Goal: Task Accomplishment & Management: Manage account settings

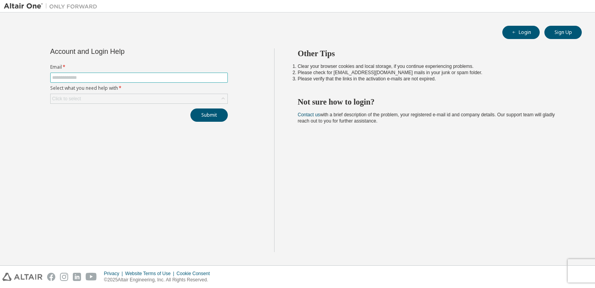
click at [184, 74] on input "text" at bounding box center [139, 77] width 174 height 6
type input "**********"
click at [161, 99] on div "Click to select" at bounding box center [139, 98] width 177 height 9
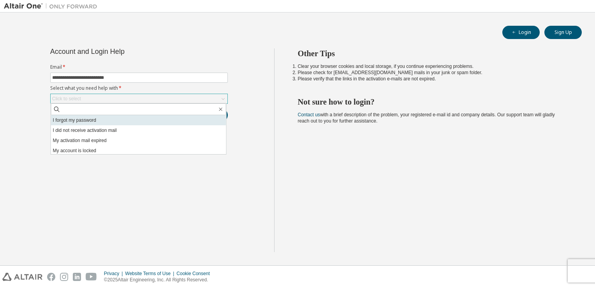
click at [155, 121] on li "I forgot my password" at bounding box center [138, 120] width 175 height 10
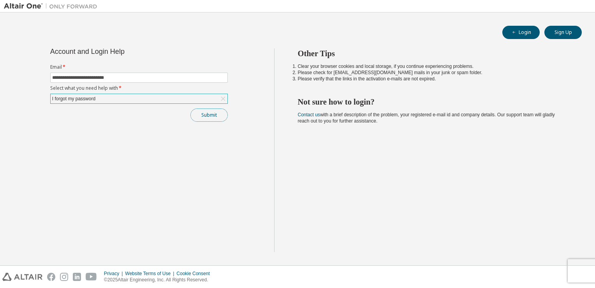
click at [199, 113] on button "Submit" at bounding box center [208, 114] width 37 height 13
click at [210, 113] on button "Submit" at bounding box center [208, 114] width 37 height 13
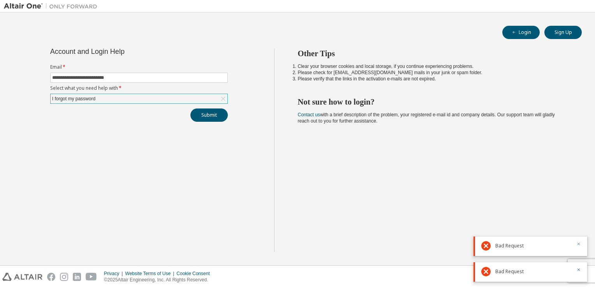
click at [577, 243] on icon "button" at bounding box center [579, 243] width 5 height 5
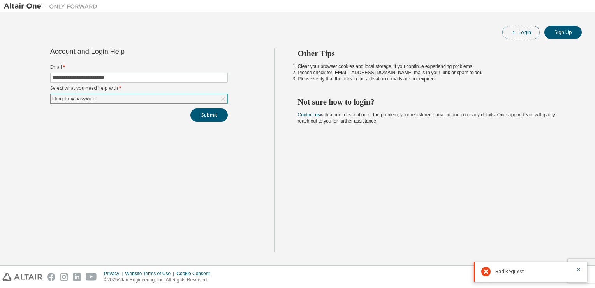
click at [513, 32] on icon "button" at bounding box center [514, 32] width 5 height 5
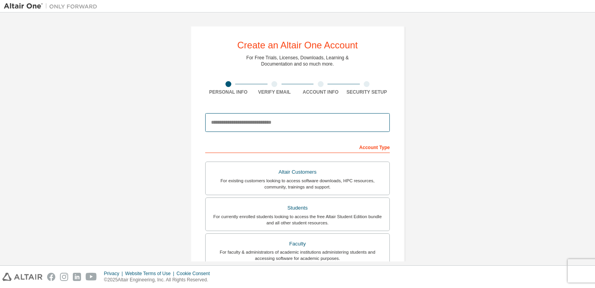
click at [311, 123] on input "email" at bounding box center [297, 122] width 185 height 19
type input "**********"
type input "***"
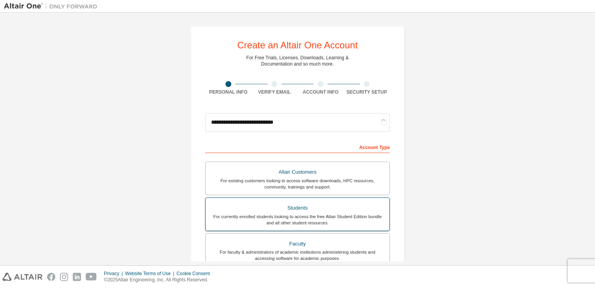
click at [328, 205] on div "Students" at bounding box center [297, 207] width 175 height 11
click at [358, 213] on div "For currently enrolled students looking to access the free Altair Student Editi…" at bounding box center [297, 219] width 175 height 12
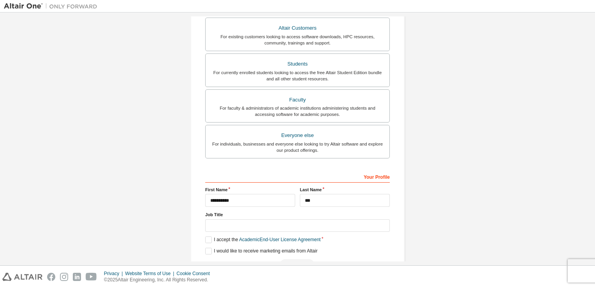
scroll to position [166, 0]
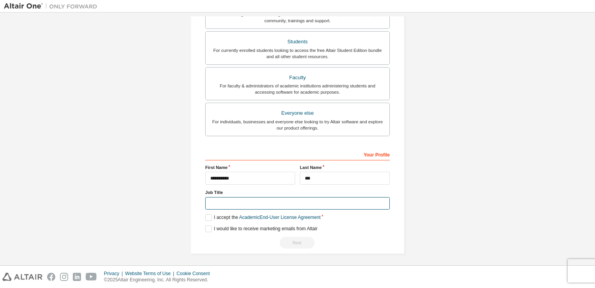
click at [307, 205] on input "text" at bounding box center [297, 203] width 185 height 13
click at [206, 214] on label "I accept the Academic End-User License Agreement" at bounding box center [262, 217] width 115 height 7
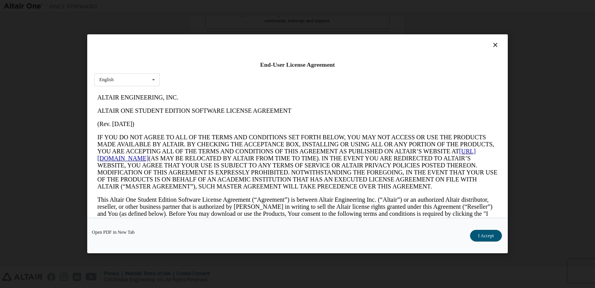
scroll to position [0, 0]
click at [492, 42] on icon at bounding box center [496, 45] width 8 height 7
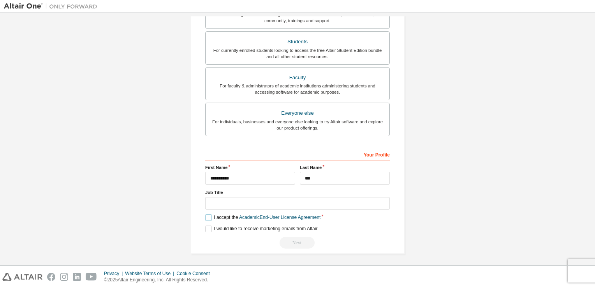
click at [207, 217] on label "I accept the Academic End-User License Agreement" at bounding box center [262, 217] width 115 height 7
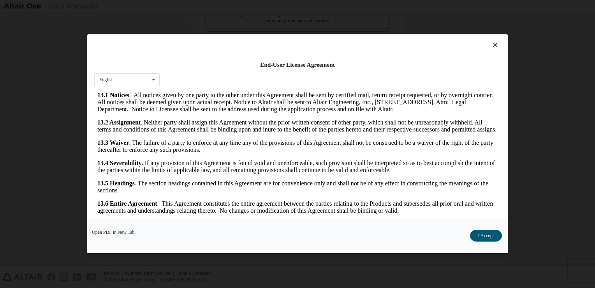
scroll to position [1300, 0]
click at [492, 46] on icon at bounding box center [496, 45] width 8 height 7
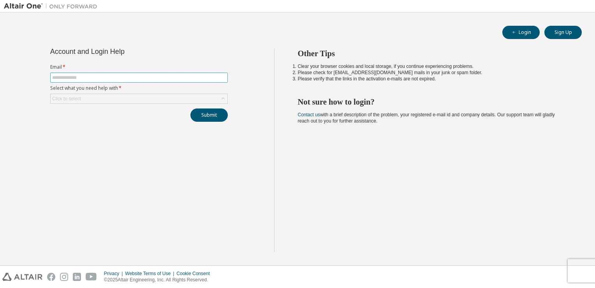
click at [178, 76] on input "text" at bounding box center [139, 77] width 174 height 6
type input "**********"
click at [220, 101] on icon at bounding box center [223, 99] width 8 height 8
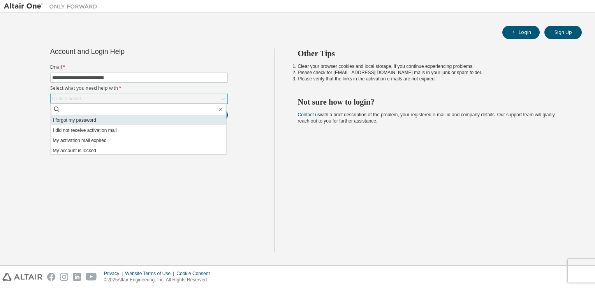
click at [210, 118] on li "I forgot my password" at bounding box center [138, 120] width 175 height 10
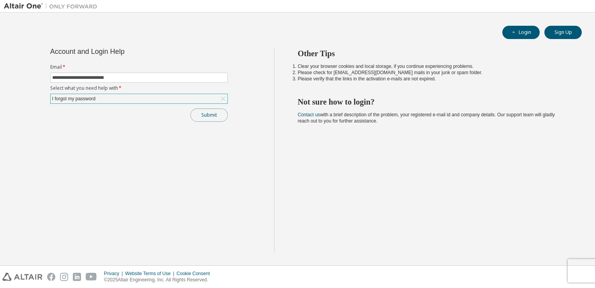
click at [216, 118] on button "Submit" at bounding box center [208, 114] width 37 height 13
click at [398, 200] on div "Other Tips Clear your browser cookies and local storage, if you continue experi…" at bounding box center [432, 149] width 317 height 203
